Goal: Task Accomplishment & Management: Complete application form

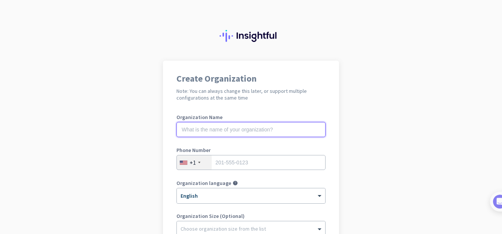
click at [259, 126] on input "text" at bounding box center [250, 129] width 149 height 15
type input "Mercor"
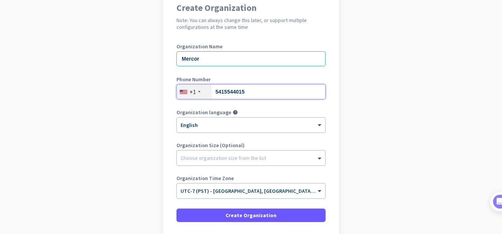
scroll to position [113, 0]
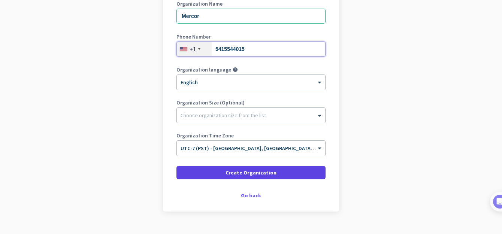
type input "5415544015"
click at [271, 169] on span at bounding box center [250, 173] width 149 height 18
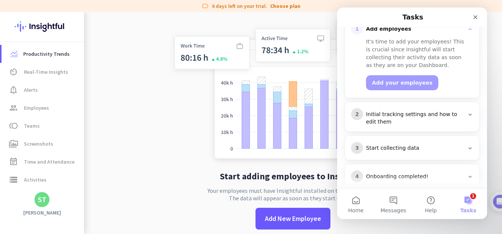
scroll to position [124, 0]
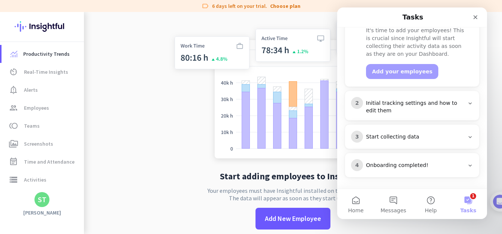
drag, startPoint x: 484, startPoint y: 91, endPoint x: 834, endPoint y: 173, distance: 359.1
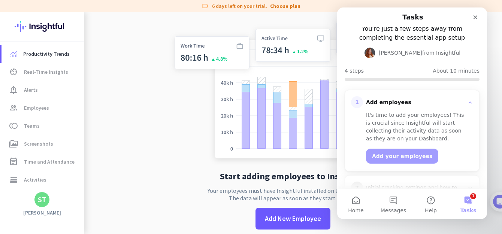
scroll to position [46, 0]
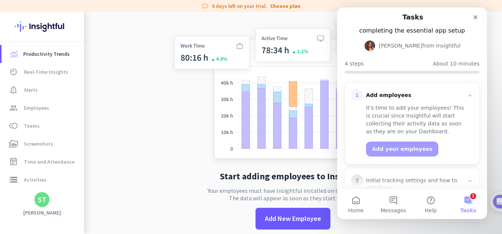
click at [468, 95] on icon "Intercom messenger" at bounding box center [469, 95] width 3 height 2
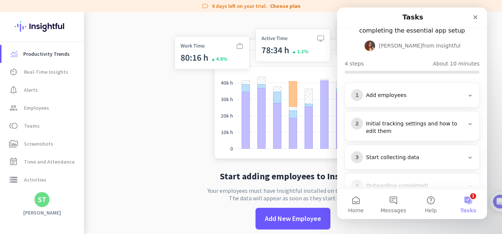
click at [170, 92] on img at bounding box center [293, 91] width 248 height 149
click at [474, 18] on icon "Close" at bounding box center [475, 17] width 6 height 6
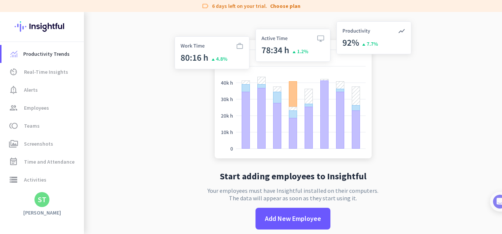
scroll to position [0, 0]
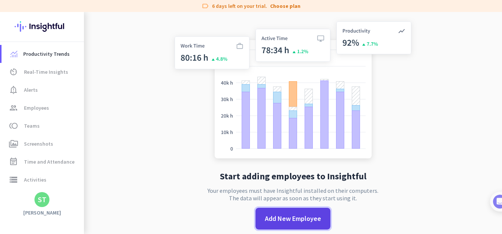
click at [268, 216] on span "Add New Employee" at bounding box center [293, 219] width 56 height 10
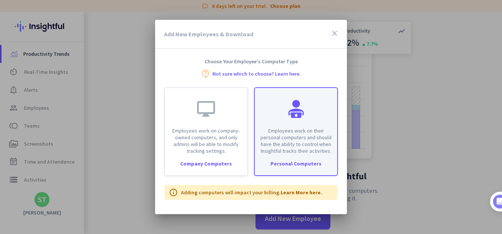
click at [276, 122] on div "Employees work on their personal computers and should have the ability to contr…" at bounding box center [296, 121] width 82 height 66
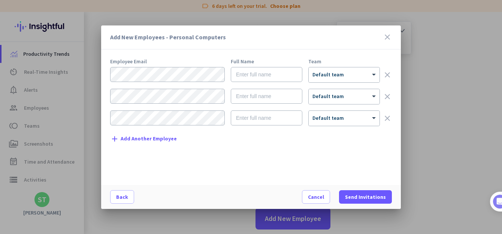
click at [386, 34] on icon "close" at bounding box center [387, 37] width 9 height 9
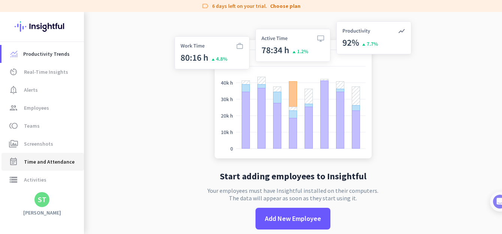
click at [42, 163] on span "Time and Attendance" at bounding box center [49, 161] width 51 height 9
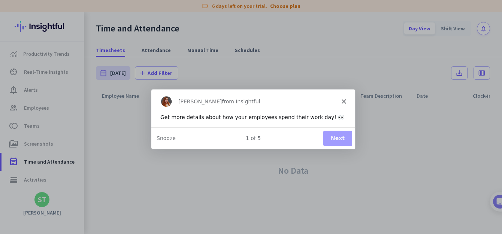
click at [345, 103] on polygon "Close" at bounding box center [343, 101] width 4 height 4
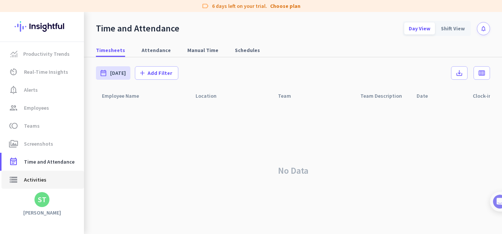
click at [43, 180] on span "Activities" at bounding box center [35, 179] width 22 height 9
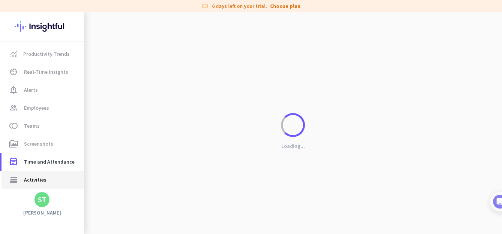
click at [43, 180] on span "Activities" at bounding box center [35, 179] width 22 height 9
type input "Sat, Sep 6"
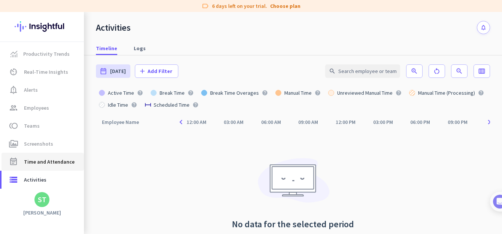
click at [36, 161] on span "Time and Attendance" at bounding box center [49, 161] width 51 height 9
type input "Sat, Sep 6 - Sat, Sep 6"
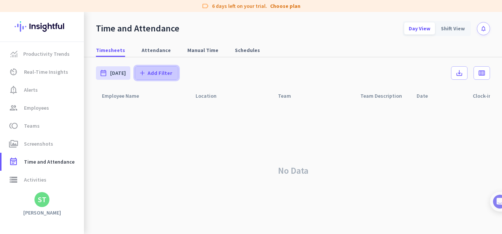
click at [147, 72] on span "Add Filter" at bounding box center [159, 72] width 25 height 7
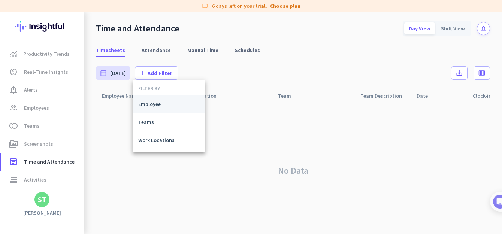
click at [150, 106] on span "Employee" at bounding box center [168, 103] width 61 height 7
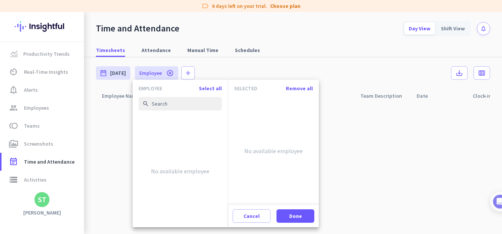
click at [283, 55] on div at bounding box center [251, 117] width 502 height 234
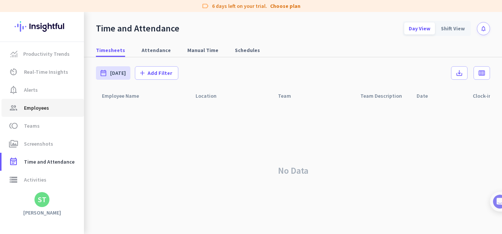
click at [42, 106] on span "Employees" at bounding box center [36, 107] width 25 height 9
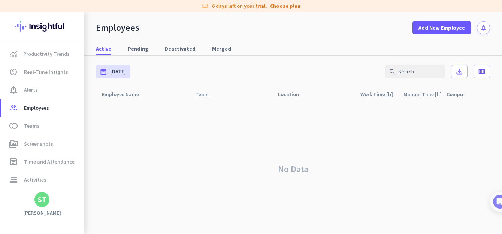
click at [439, 153] on div "No Data" at bounding box center [293, 169] width 394 height 136
click at [371, 21] on div "Employees Add New Employee notifications" at bounding box center [293, 23] width 418 height 22
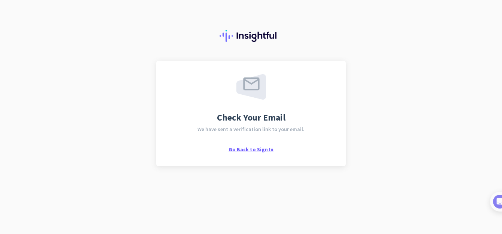
click at [263, 148] on span "Go Back to Sign In" at bounding box center [250, 149] width 45 height 7
